Goal: Information Seeking & Learning: Learn about a topic

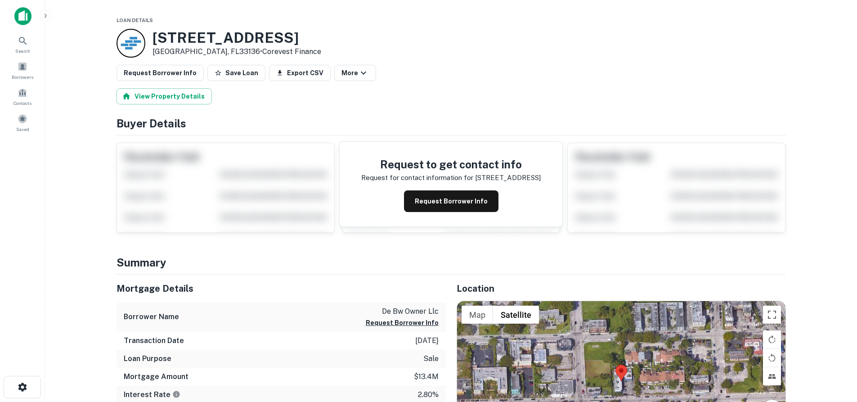
click at [26, 19] on img at bounding box center [22, 16] width 17 height 18
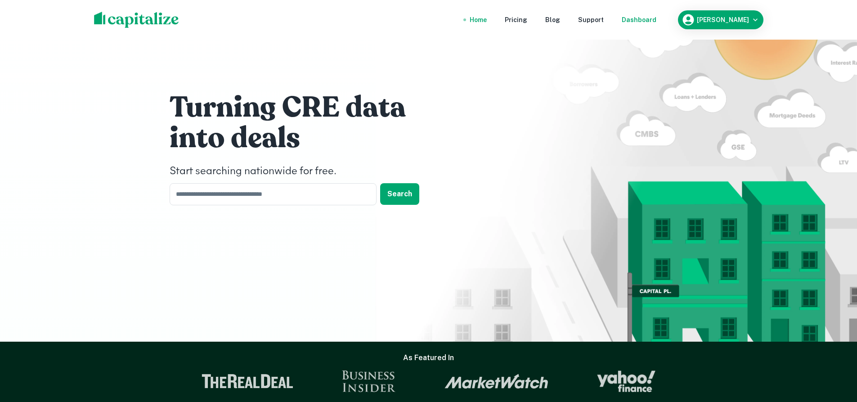
click at [656, 20] on div "Dashboard" at bounding box center [638, 20] width 35 height 10
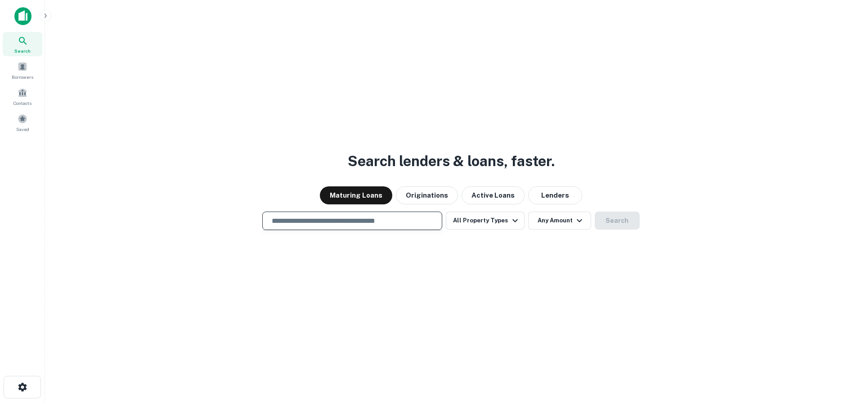
click at [357, 224] on input "text" at bounding box center [352, 220] width 172 height 10
type input "*"
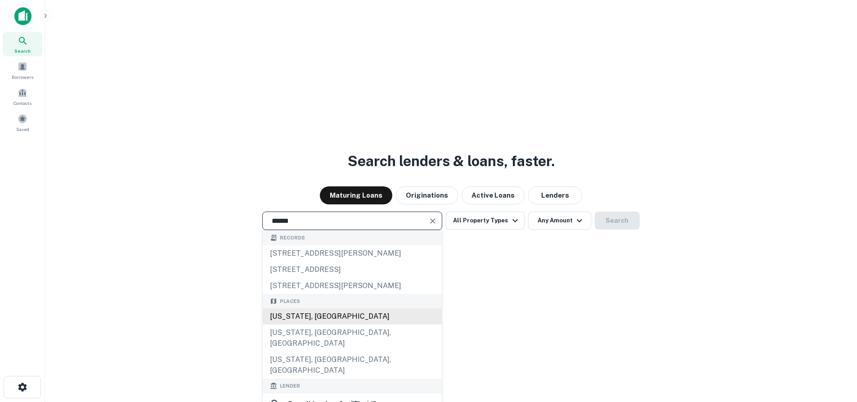
click at [313, 322] on div "[US_STATE], [GEOGRAPHIC_DATA]" at bounding box center [352, 316] width 179 height 16
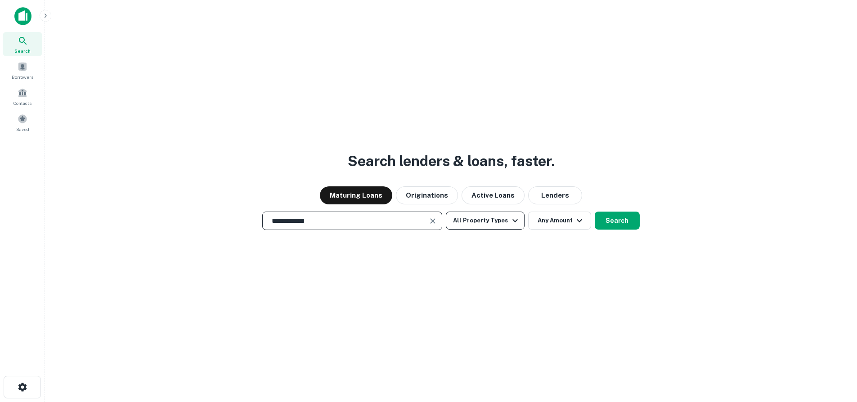
type input "**********"
click at [513, 221] on icon "button" at bounding box center [514, 220] width 5 height 3
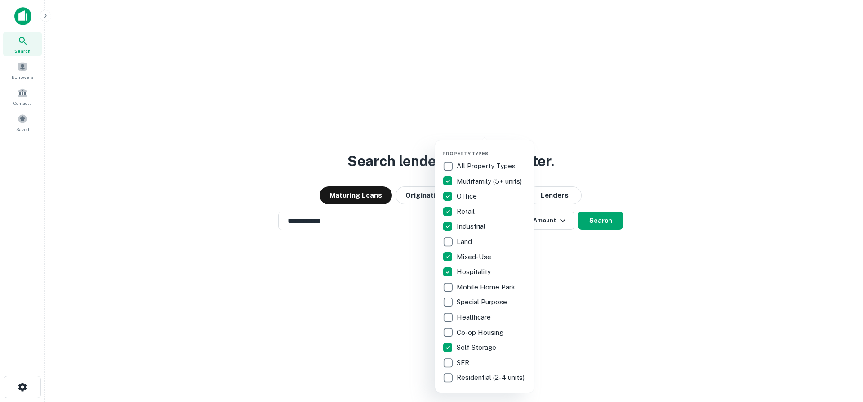
click at [595, 250] on div at bounding box center [431, 201] width 863 height 402
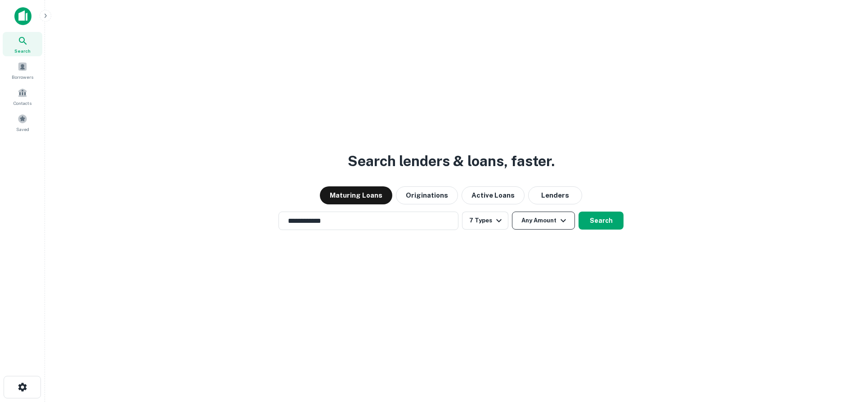
click at [559, 220] on icon "button" at bounding box center [563, 220] width 11 height 11
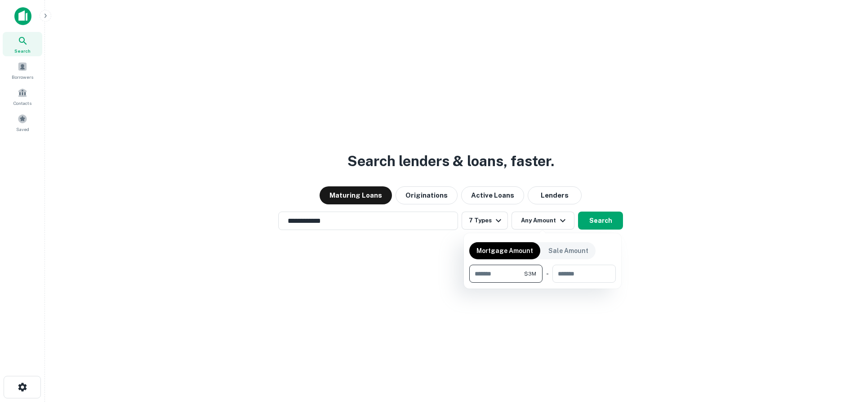
type input "*******"
click at [600, 221] on div at bounding box center [431, 201] width 863 height 402
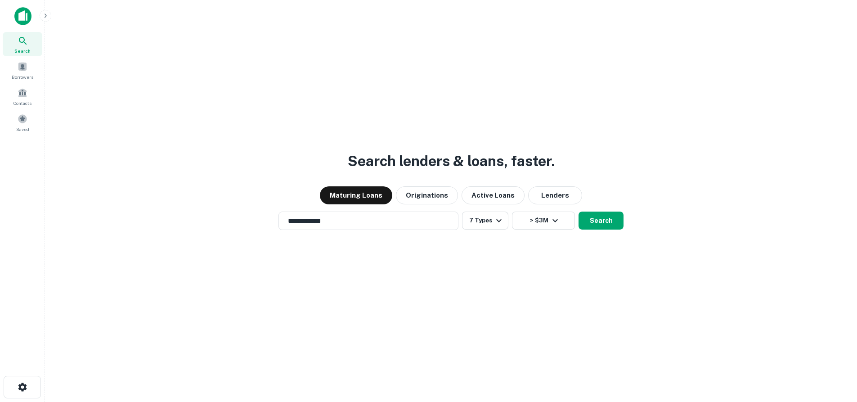
click at [600, 221] on button "Search" at bounding box center [600, 220] width 45 height 18
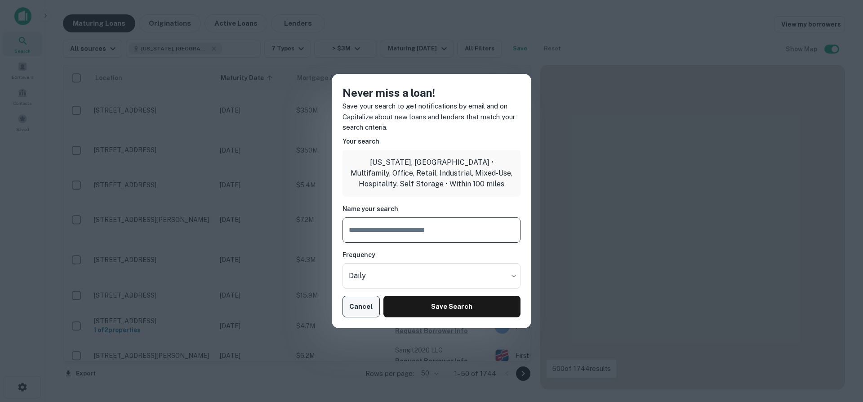
click at [365, 309] on button "Cancel" at bounding box center [361, 306] width 37 height 22
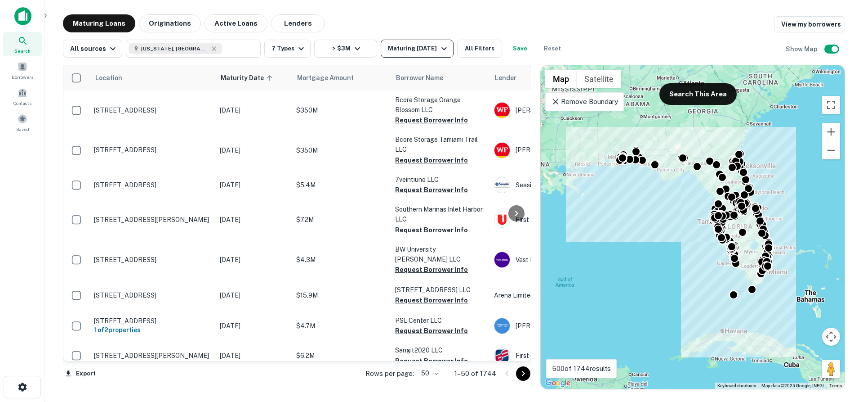
click at [443, 53] on icon "button" at bounding box center [444, 48] width 11 height 11
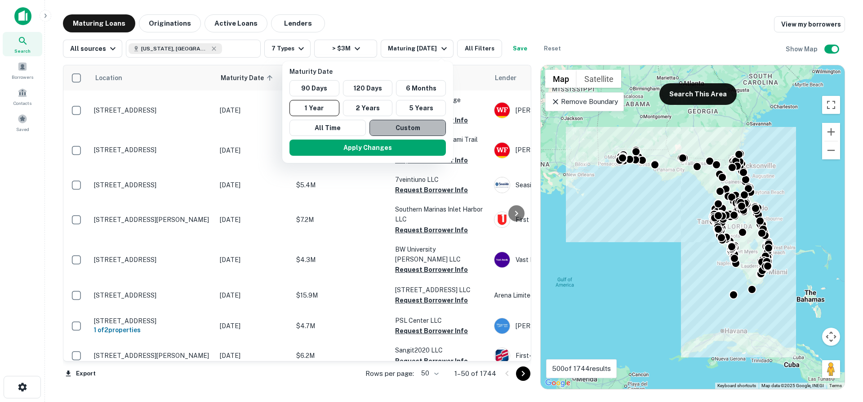
click at [398, 131] on button "Custom" at bounding box center [408, 128] width 76 height 16
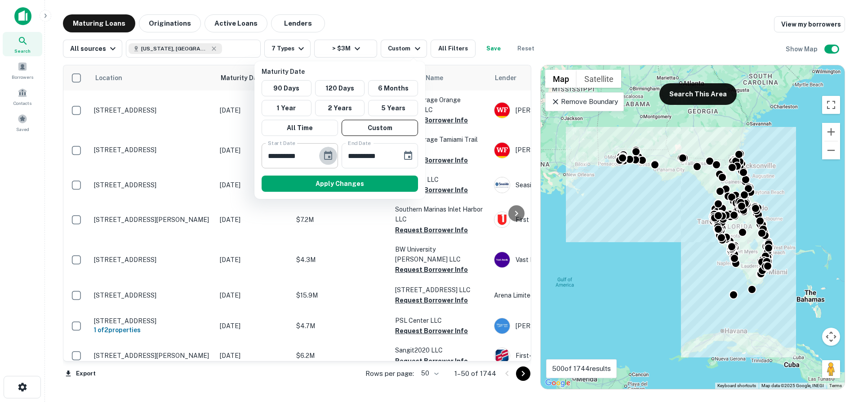
click at [329, 159] on icon "Choose date, selected date is Sep 18, 2025" at bounding box center [328, 155] width 8 height 9
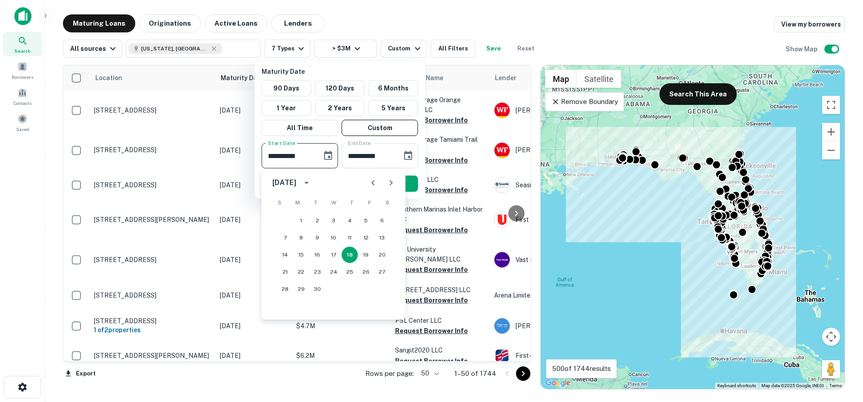
click at [389, 183] on icon "Next month" at bounding box center [391, 182] width 11 height 11
click at [364, 282] on button "31" at bounding box center [366, 289] width 16 height 16
type input "**********"
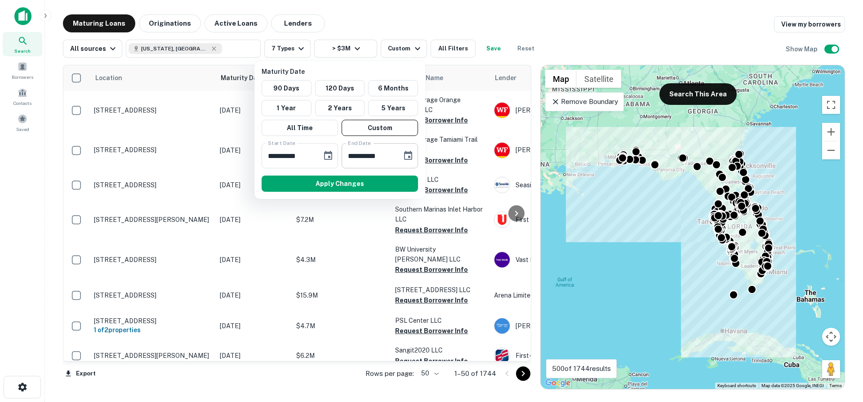
click at [413, 159] on icon "Choose date, selected date is Mar 17, 2026" at bounding box center [408, 155] width 11 height 11
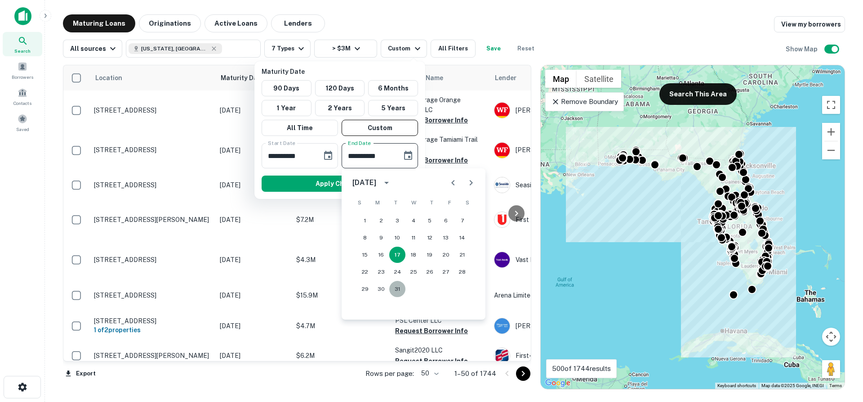
click at [398, 286] on button "31" at bounding box center [397, 289] width 16 height 16
type input "**********"
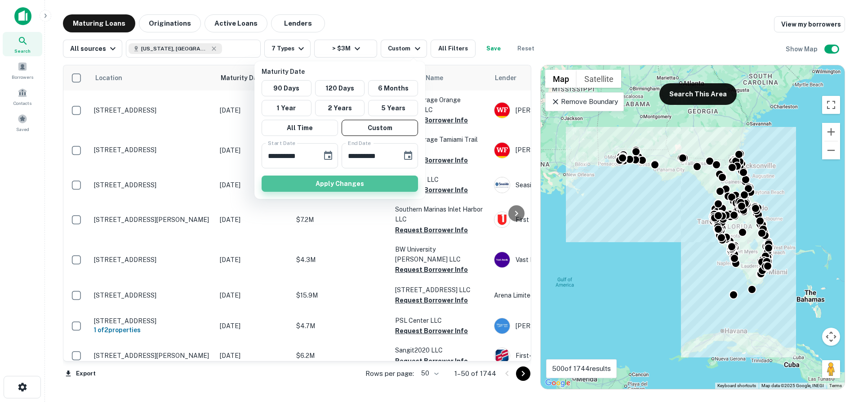
click at [342, 185] on button "Apply Changes" at bounding box center [340, 183] width 156 height 16
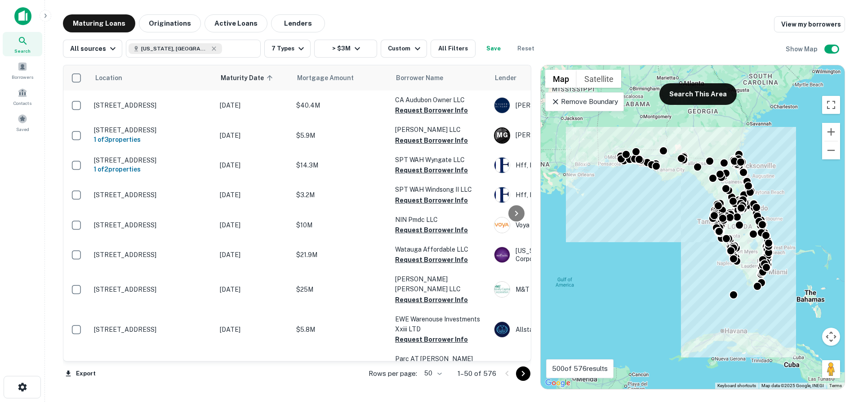
drag, startPoint x: 426, startPoint y: 19, endPoint x: 381, endPoint y: 19, distance: 45.0
click at [381, 19] on div "Maturing Loans Originations Active Loans Lenders View my borrowers" at bounding box center [454, 23] width 782 height 18
click at [227, 353] on td "[DATE]" at bounding box center [253, 369] width 76 height 40
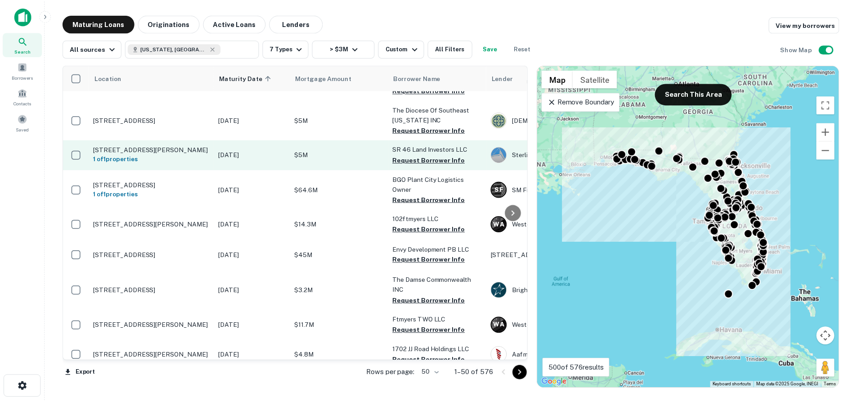
scroll to position [944, 0]
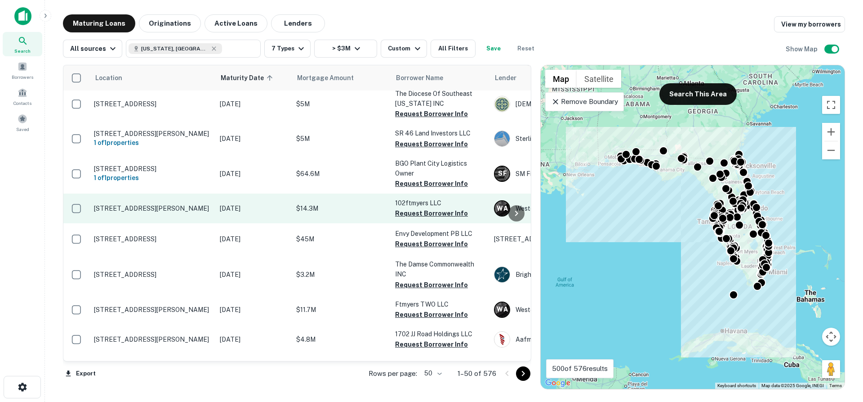
click at [247, 203] on p "[DATE]" at bounding box center [253, 208] width 67 height 10
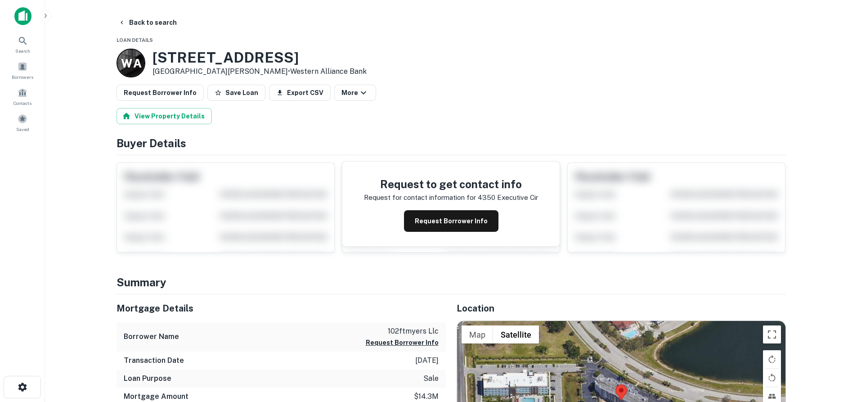
drag, startPoint x: 381, startPoint y: 125, endPoint x: 407, endPoint y: 85, distance: 47.5
click at [407, 85] on div "Request Borrower Info Save Loan Export CSV More" at bounding box center [450, 93] width 669 height 16
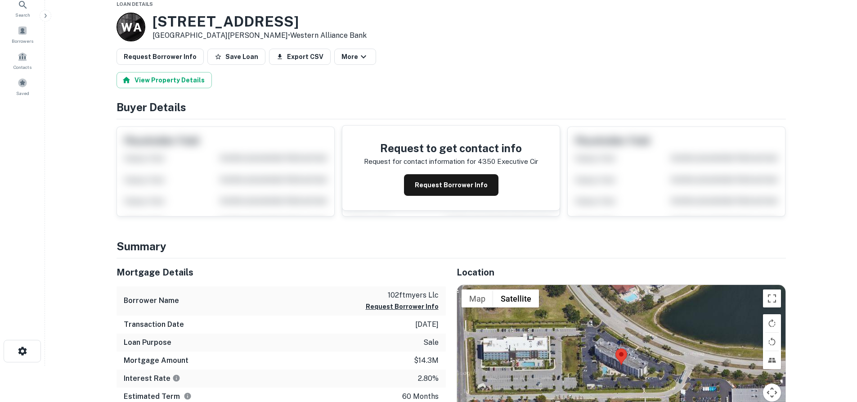
scroll to position [45, 0]
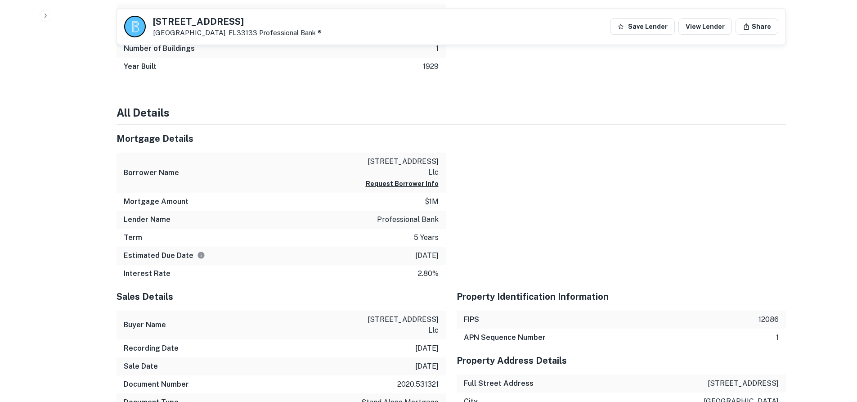
scroll to position [675, 0]
